Goal: Book appointment/travel/reservation

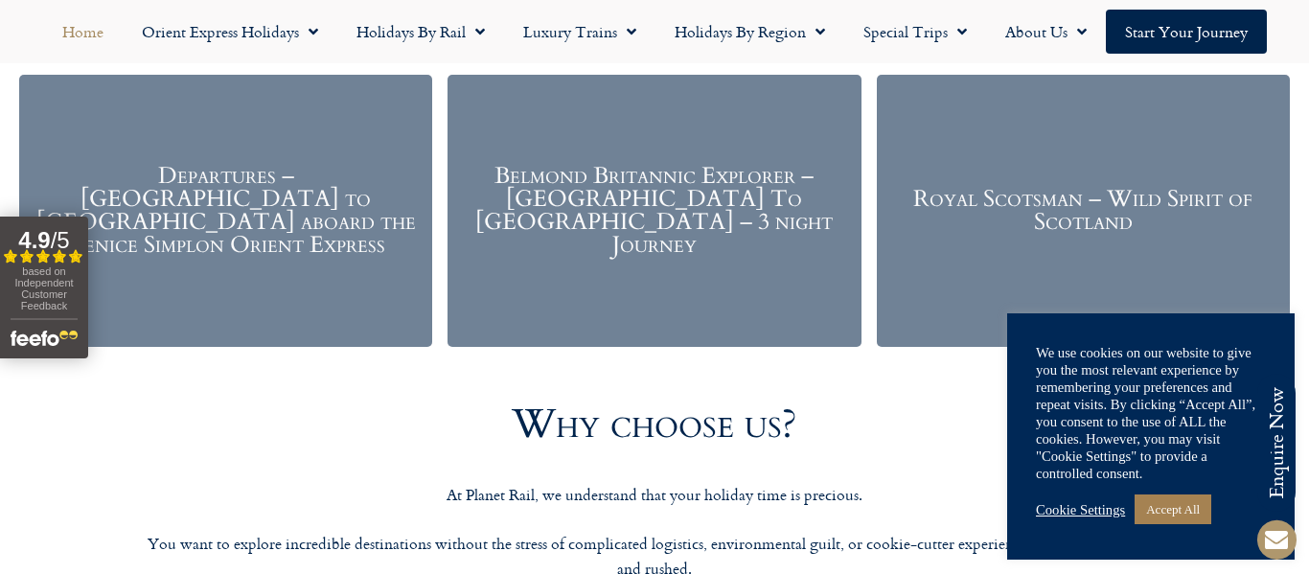
scroll to position [2651, 0]
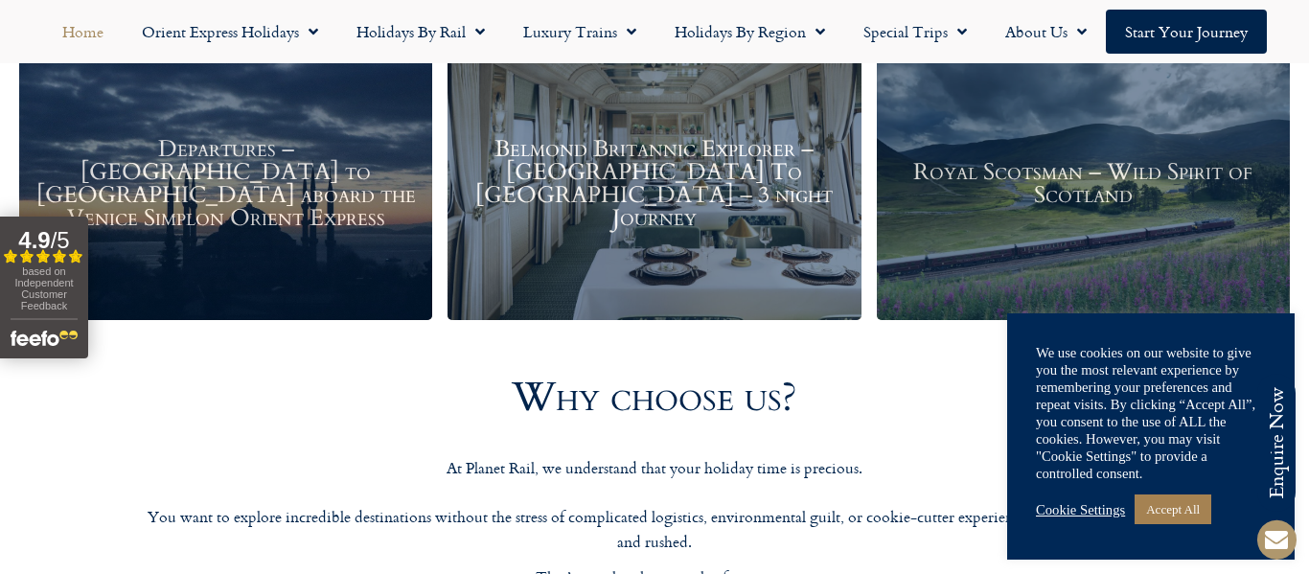
drag, startPoint x: 1308, startPoint y: 46, endPoint x: 1270, endPoint y: 333, distance: 289.1
click at [1194, 515] on link "Accept All" at bounding box center [1173, 509] width 77 height 30
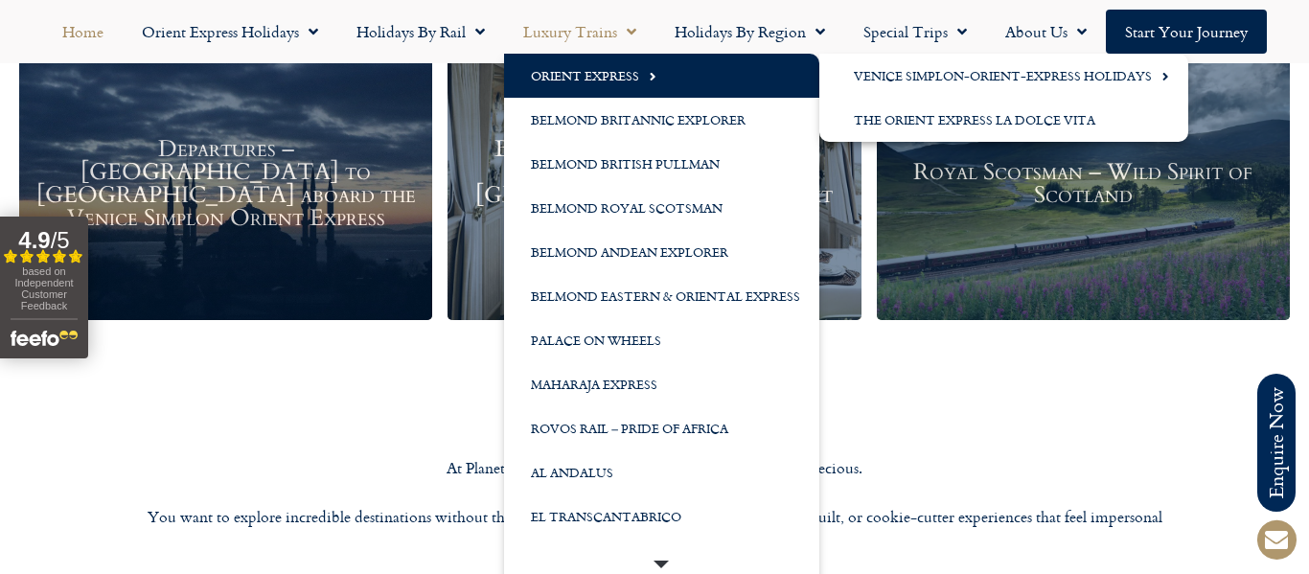
click at [608, 82] on link "Orient Express" at bounding box center [661, 76] width 315 height 44
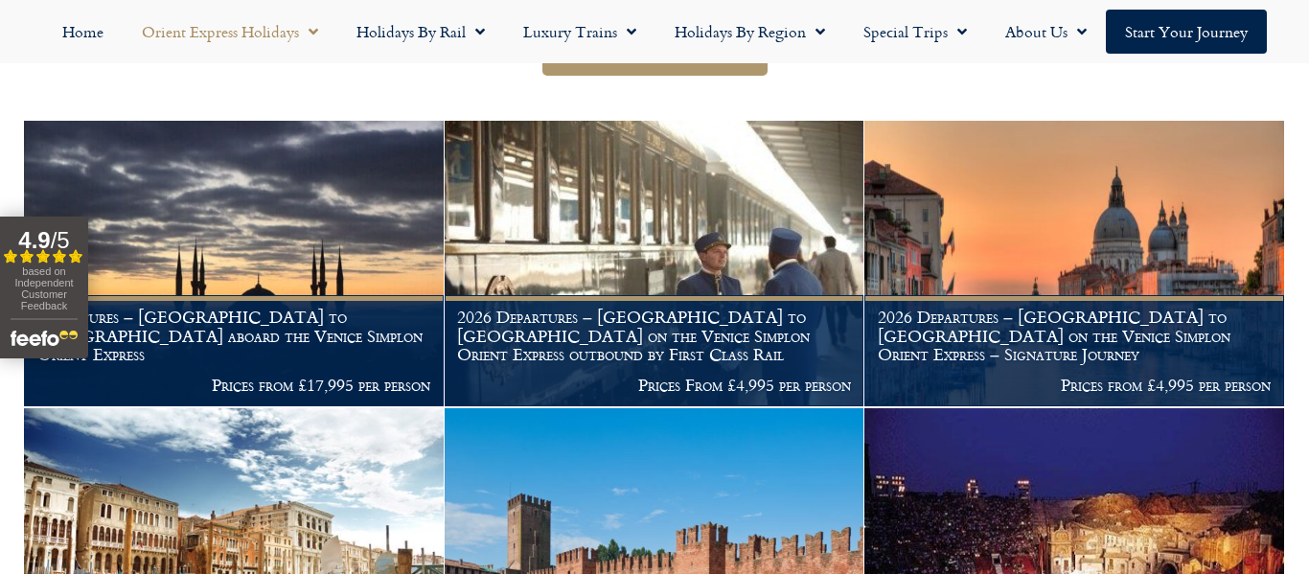
scroll to position [708, 0]
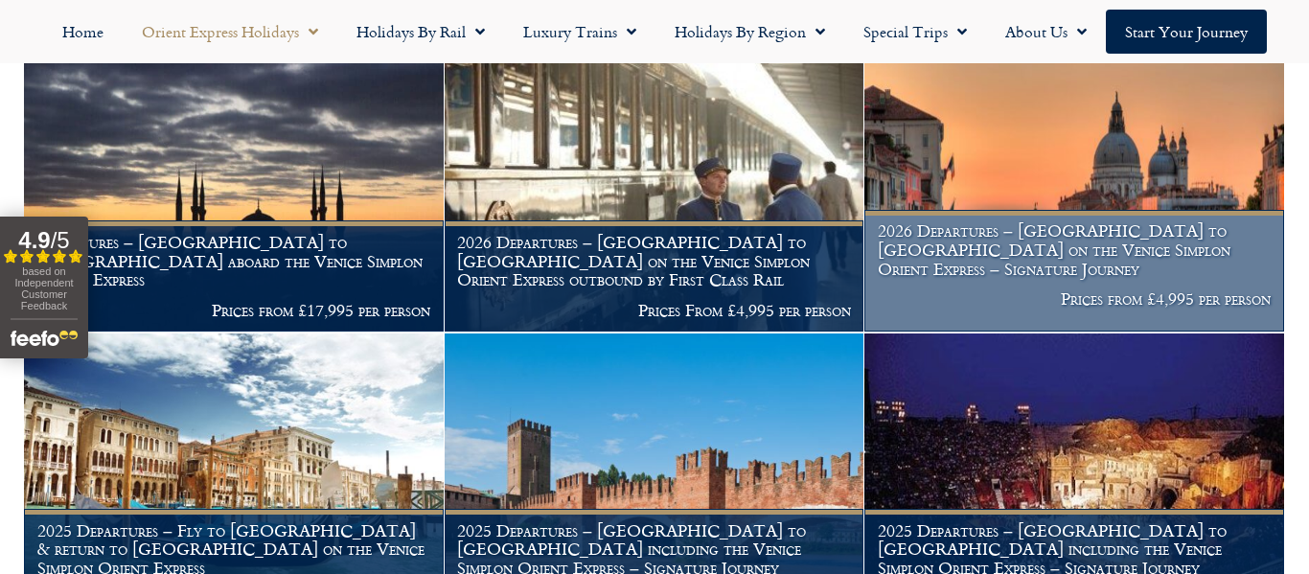
click at [1095, 242] on h1 "2026 Departures – [GEOGRAPHIC_DATA] to [GEOGRAPHIC_DATA] on the Venice Simplon …" at bounding box center [1075, 249] width 394 height 57
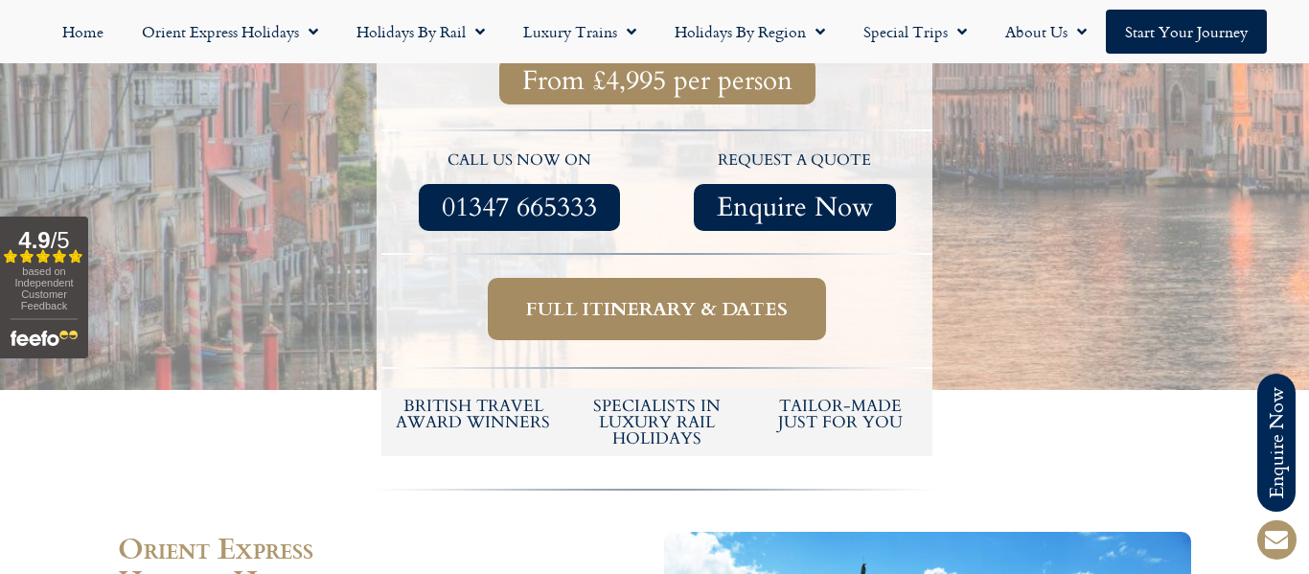
scroll to position [894, 0]
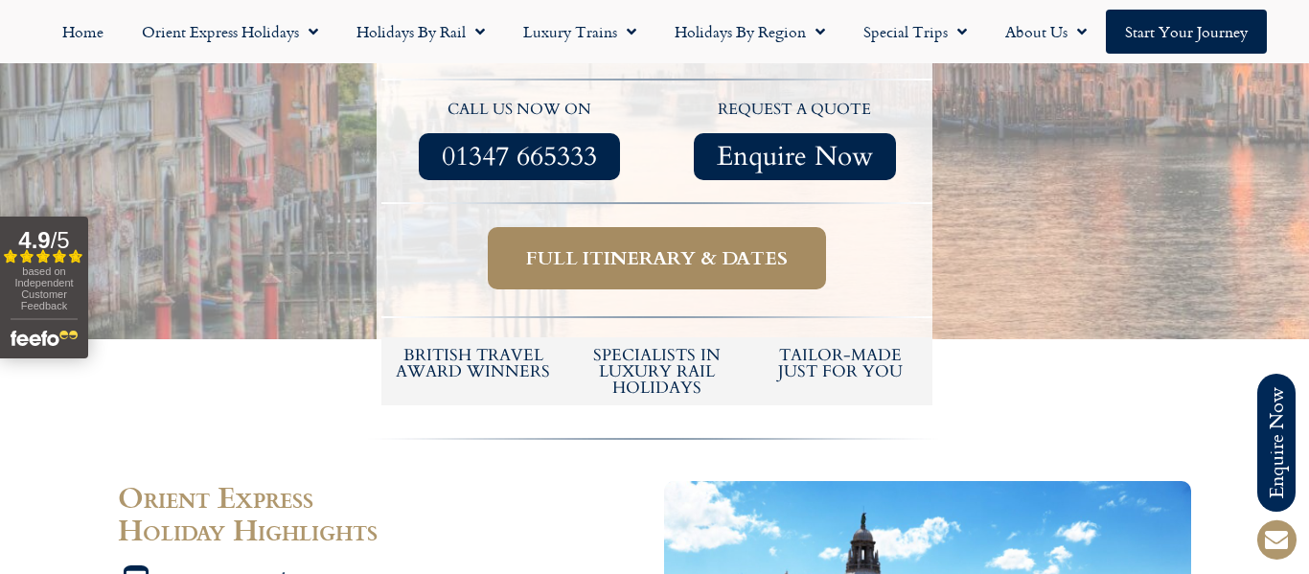
click at [720, 246] on span "Full itinerary & dates" at bounding box center [657, 258] width 262 height 24
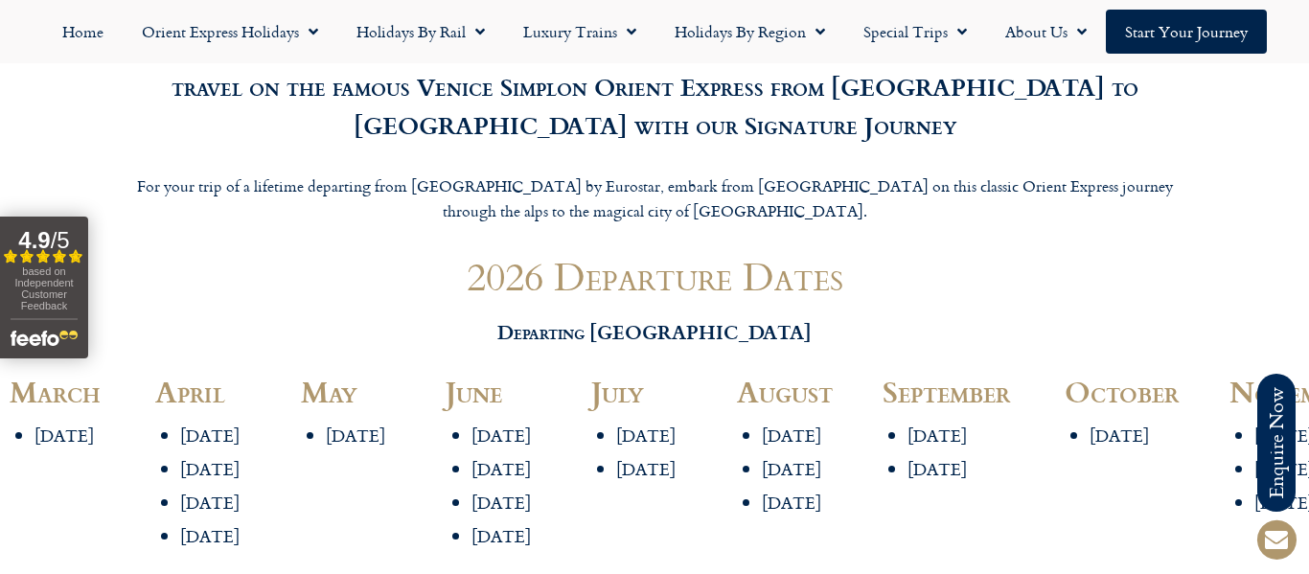
scroll to position [2163, 0]
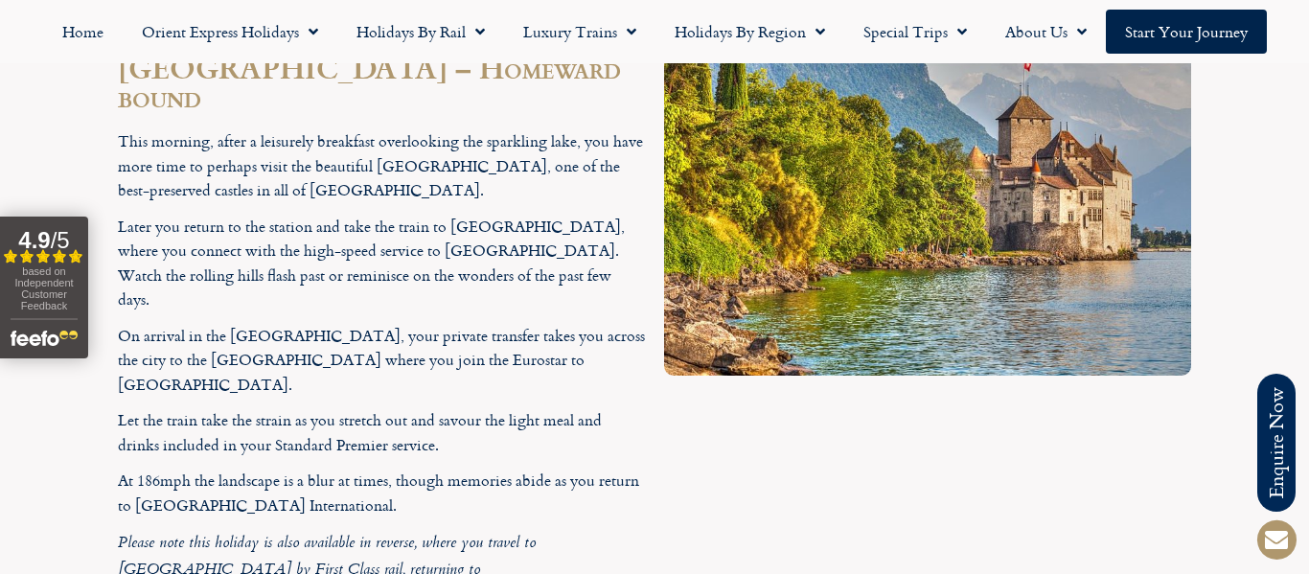
scroll to position [5727, 0]
